Goal: Transaction & Acquisition: Purchase product/service

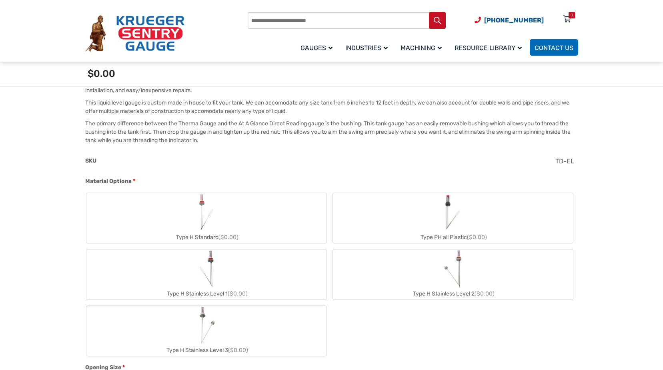
scroll to position [240, 0]
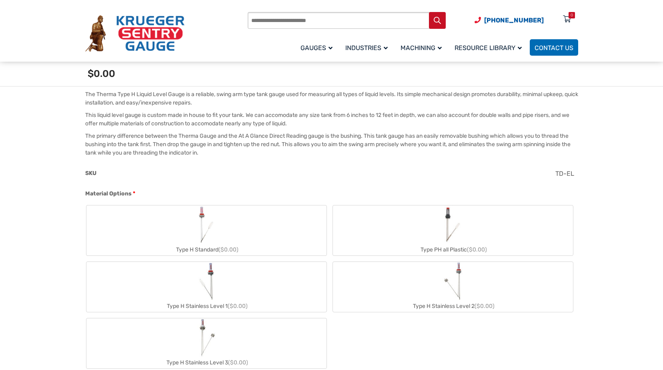
click at [182, 228] on label "Type H Standard ($0.00)" at bounding box center [206, 230] width 240 height 50
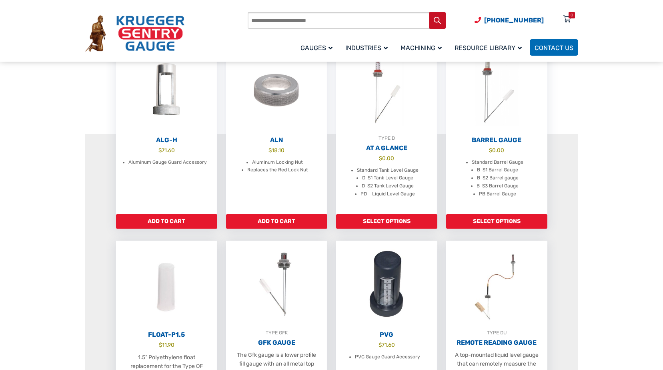
scroll to position [240, 0]
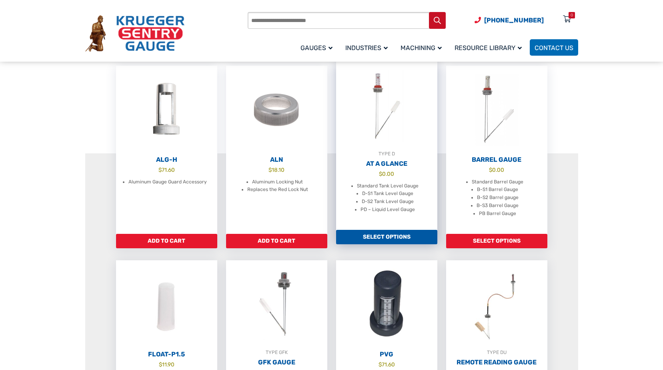
click at [384, 177] on link "TYPE D At A Glance $ 0.00 Standard Tank Level Gauge D-S1 Tank Level Gauge D-S2 …" at bounding box center [386, 146] width 101 height 168
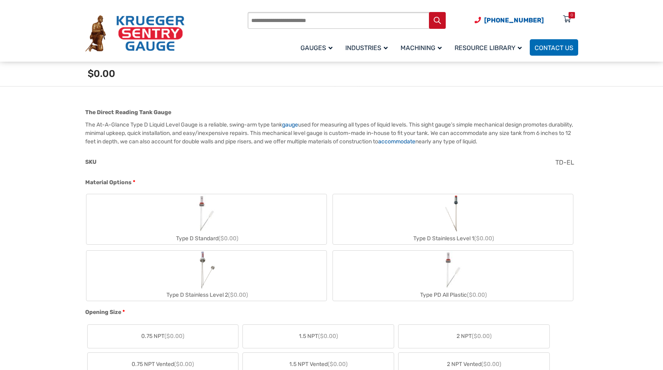
scroll to position [240, 0]
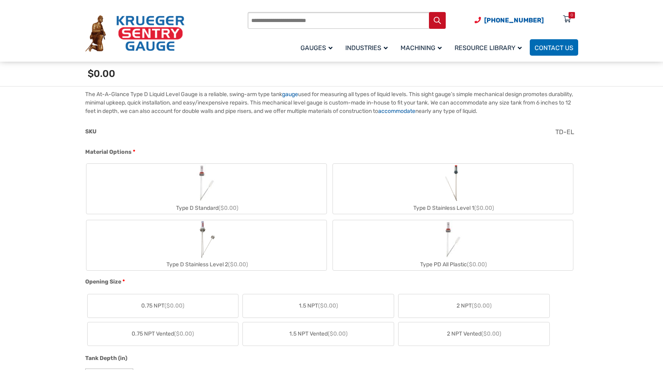
click at [190, 193] on img "Type D Standard" at bounding box center [206, 183] width 38 height 38
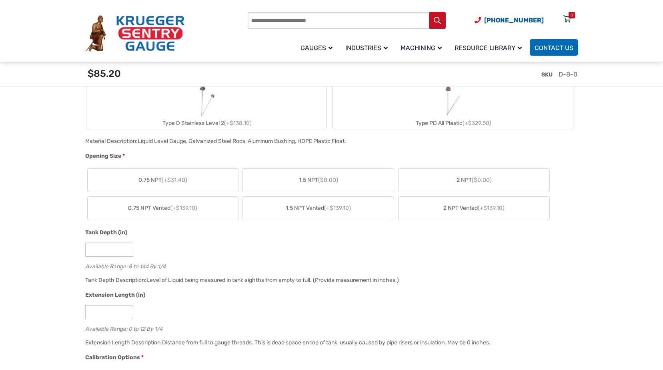
scroll to position [400, 0]
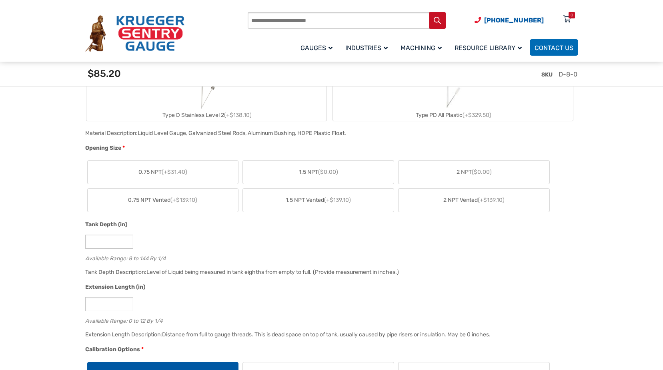
click at [475, 170] on span "($0.00)" at bounding box center [482, 171] width 20 height 7
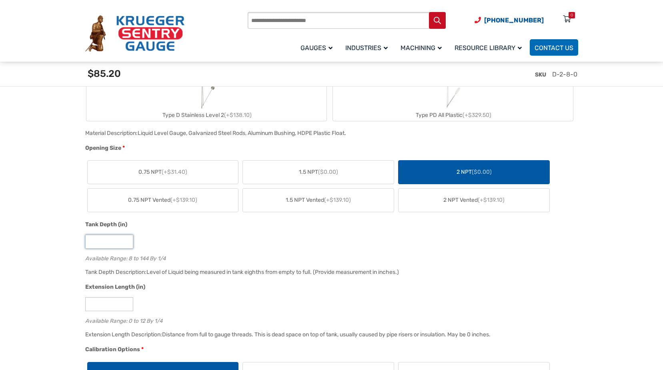
click at [112, 242] on input "*" at bounding box center [109, 241] width 48 height 14
type input "**"
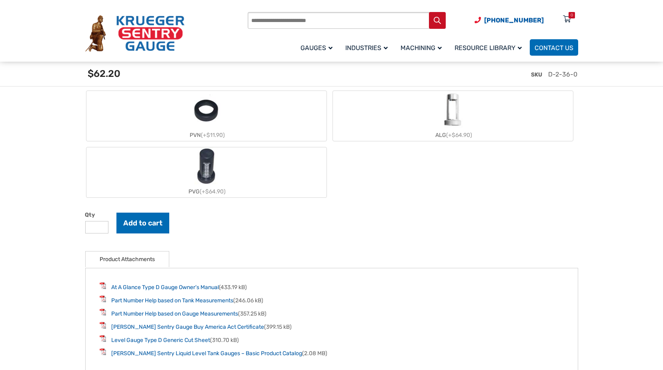
scroll to position [920, 0]
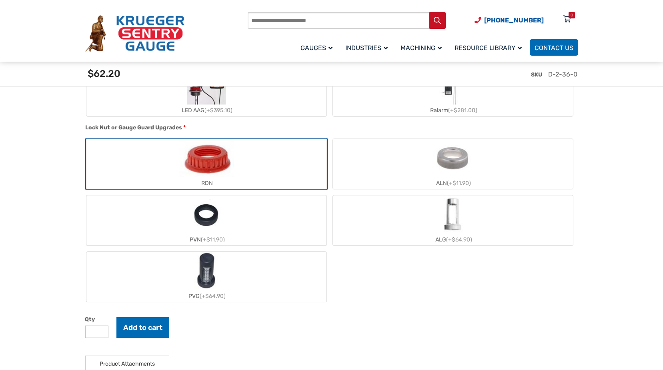
scroll to position [960, 0]
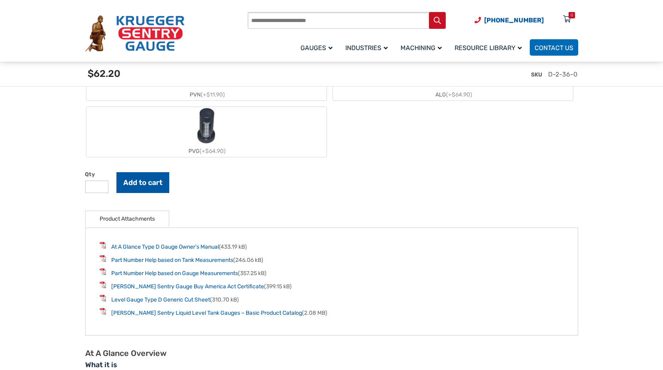
click at [154, 181] on button "Add to cart" at bounding box center [142, 182] width 53 height 21
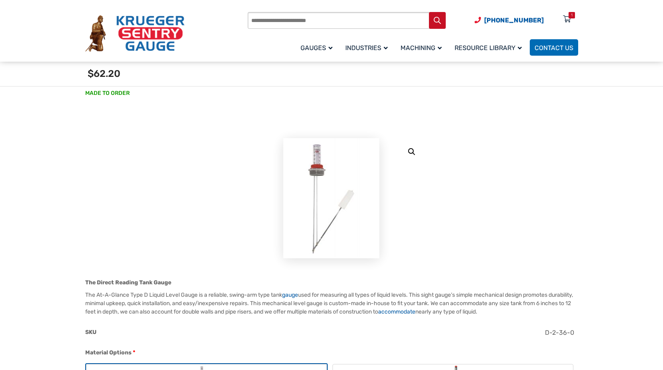
scroll to position [0, 0]
